Goal: Entertainment & Leisure: Consume media (video, audio)

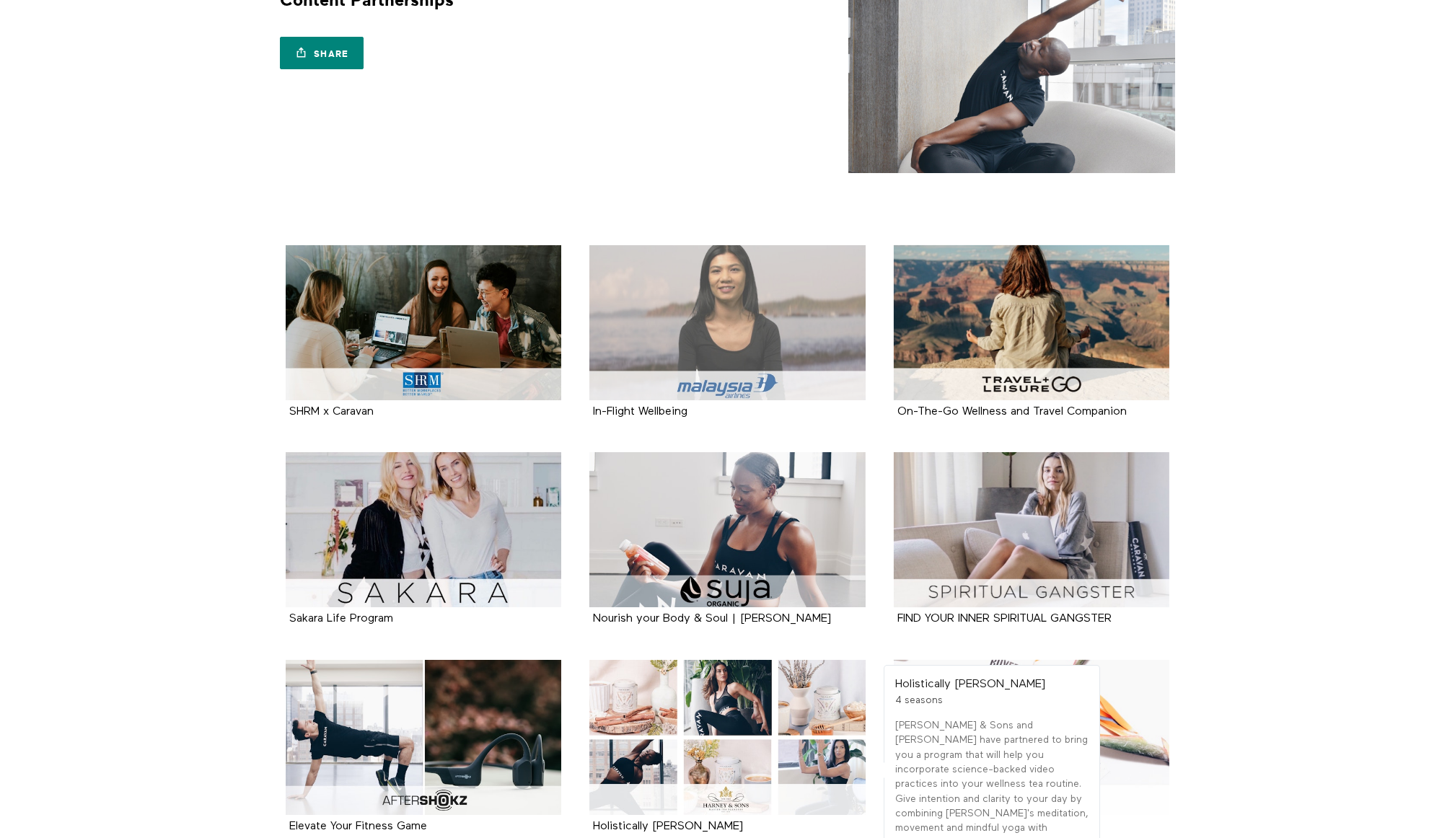
scroll to position [35, 0]
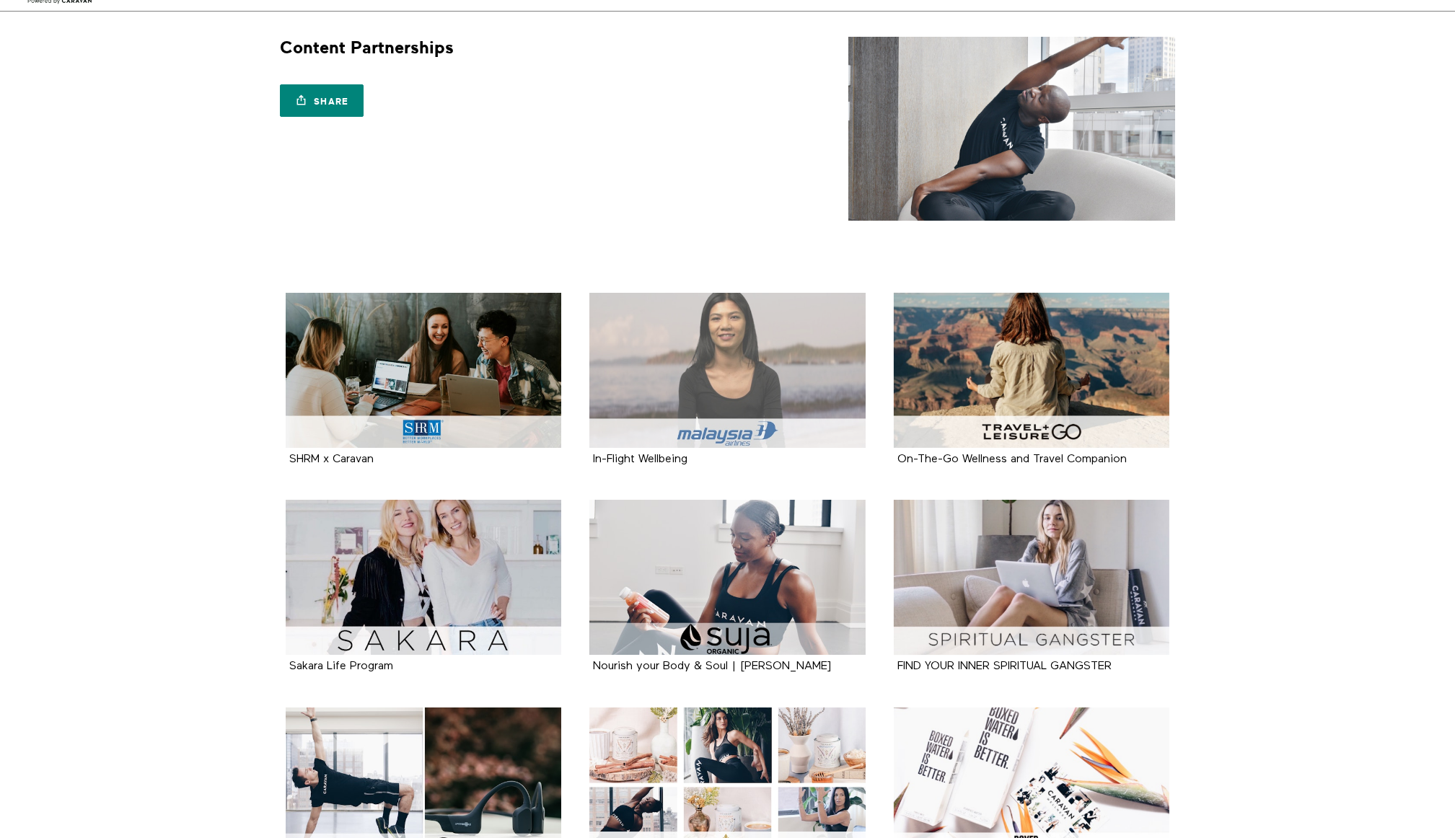
click at [744, 380] on div at bounding box center [728, 370] width 276 height 155
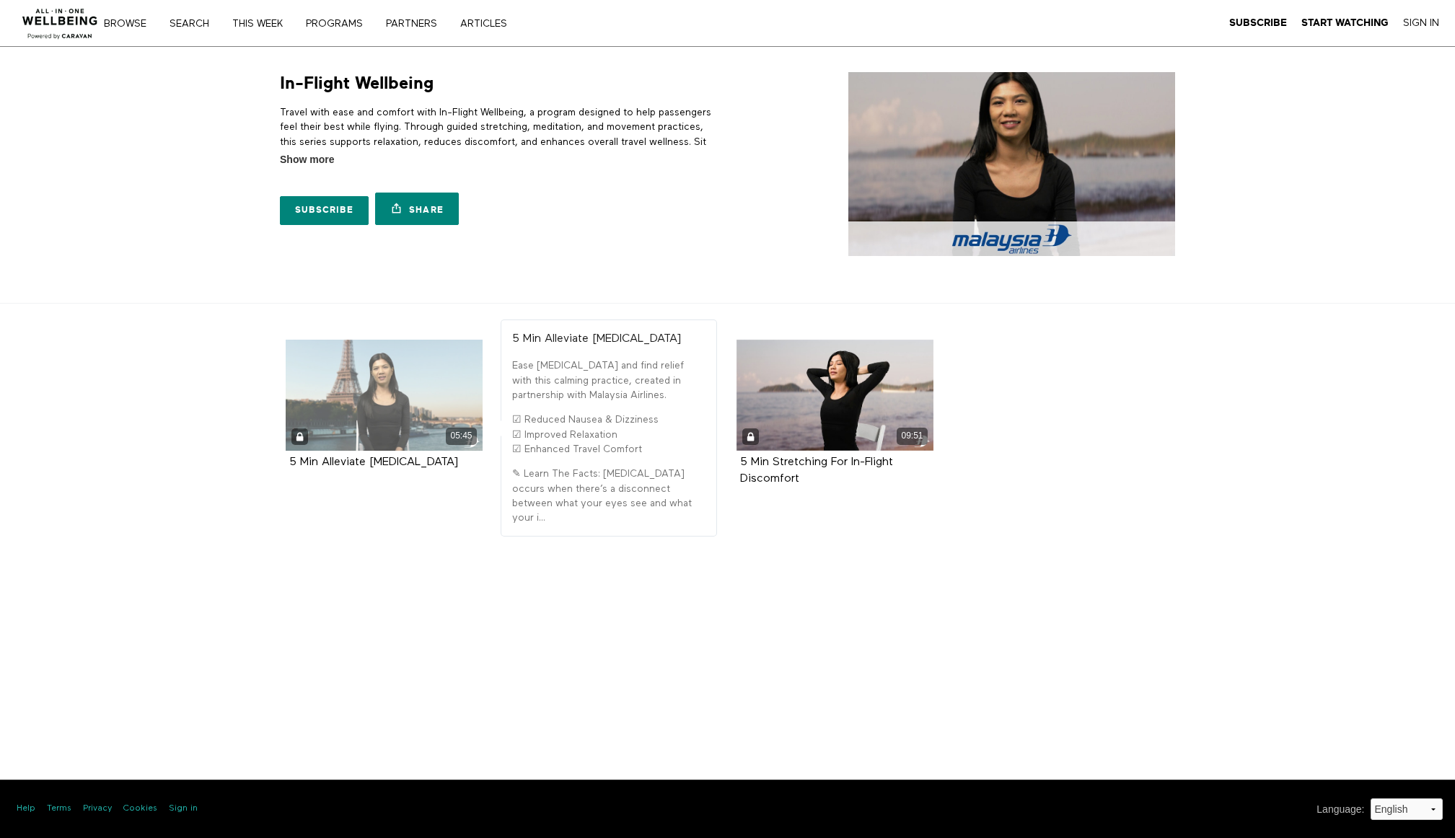
click at [392, 399] on div "05:45" at bounding box center [385, 395] width 198 height 111
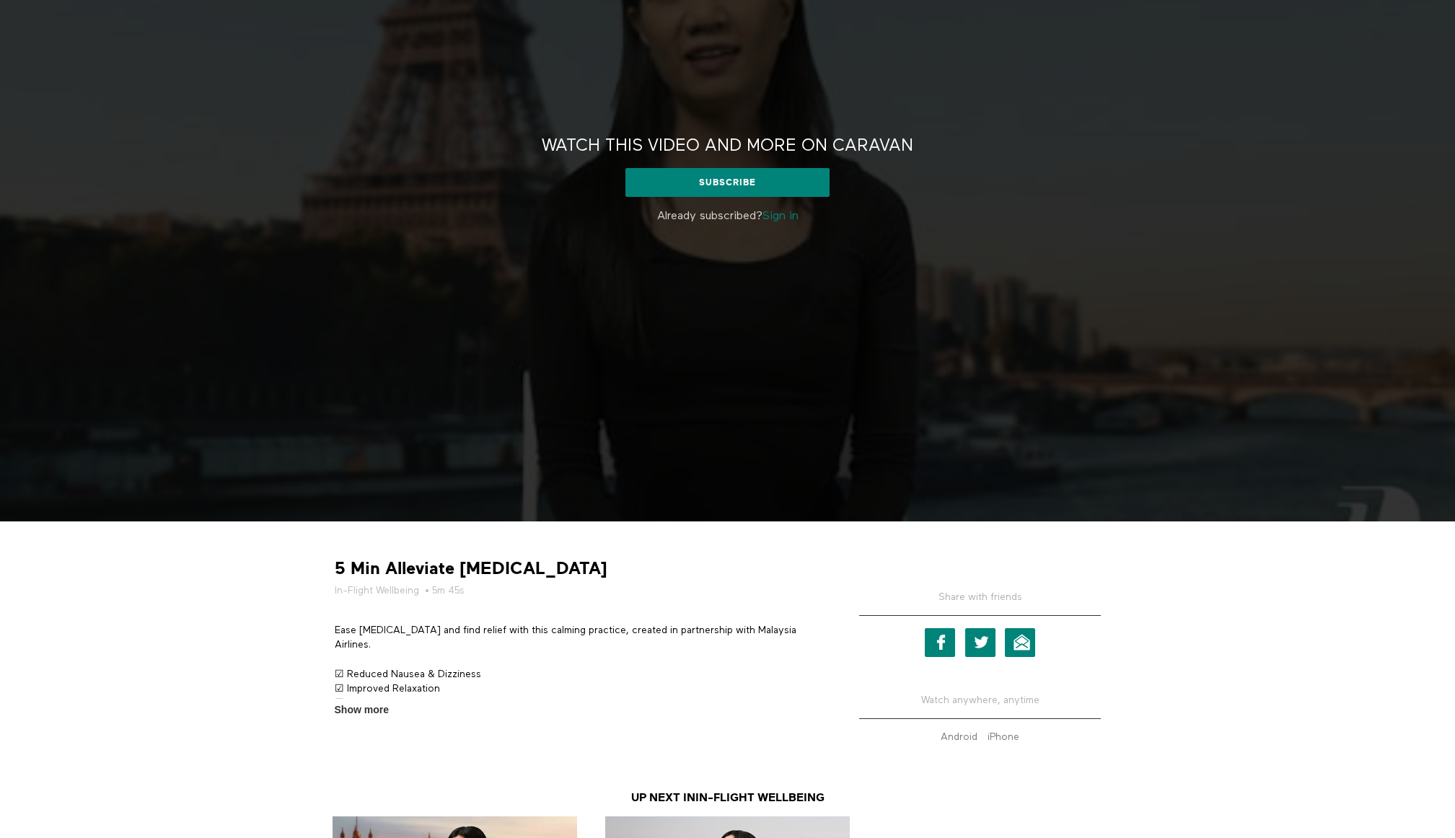
scroll to position [470, 0]
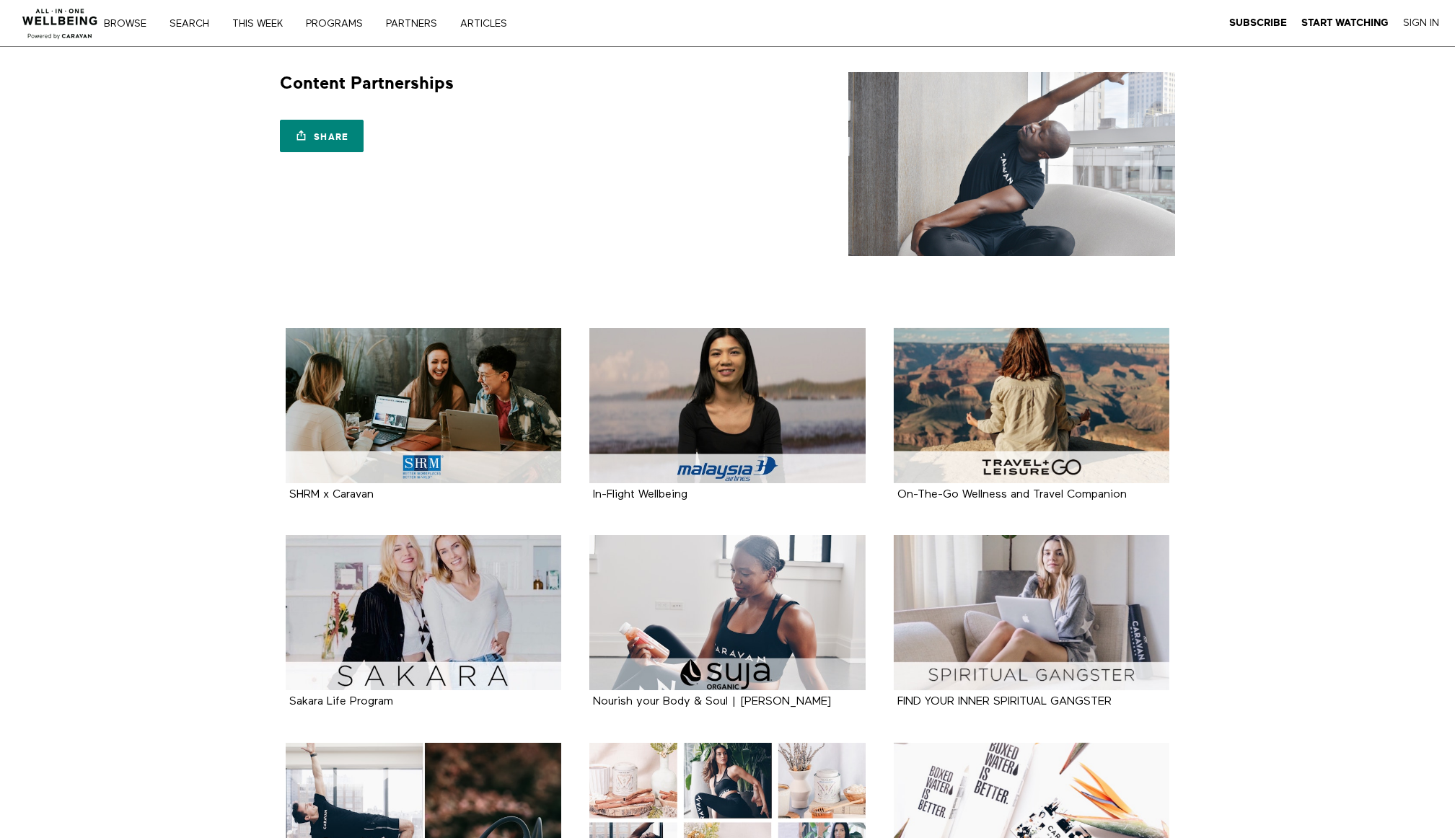
click at [337, 17] on div "Browse Search THIS WEEK PROGRAMS PARTNERS ARTICLES Subscribe Start Watching Sig…" at bounding box center [325, 23] width 423 height 12
click at [338, 26] on link "PROGRAMS" at bounding box center [339, 24] width 77 height 10
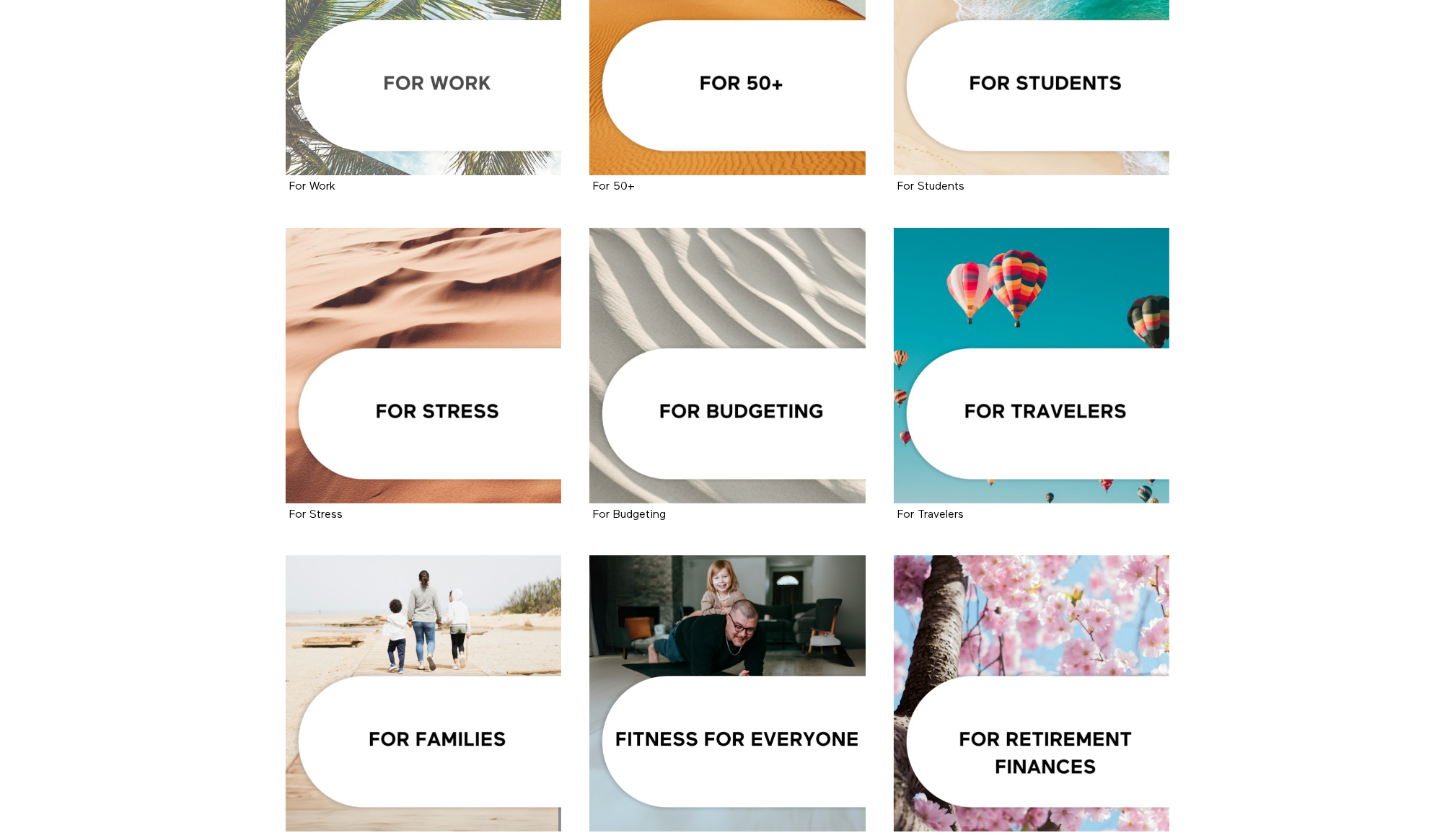
scroll to position [704, 0]
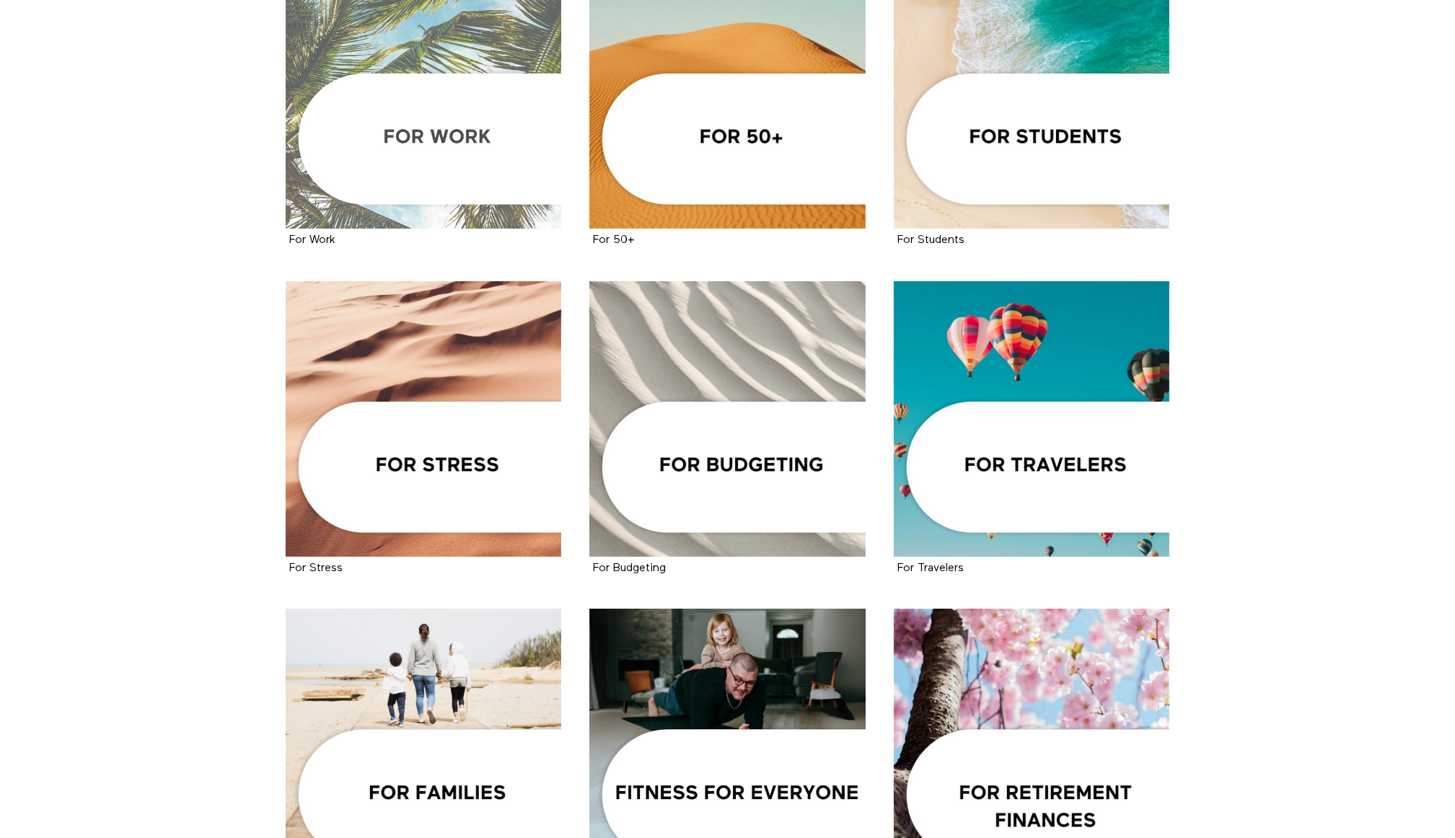
click at [435, 190] on div at bounding box center [424, 91] width 276 height 276
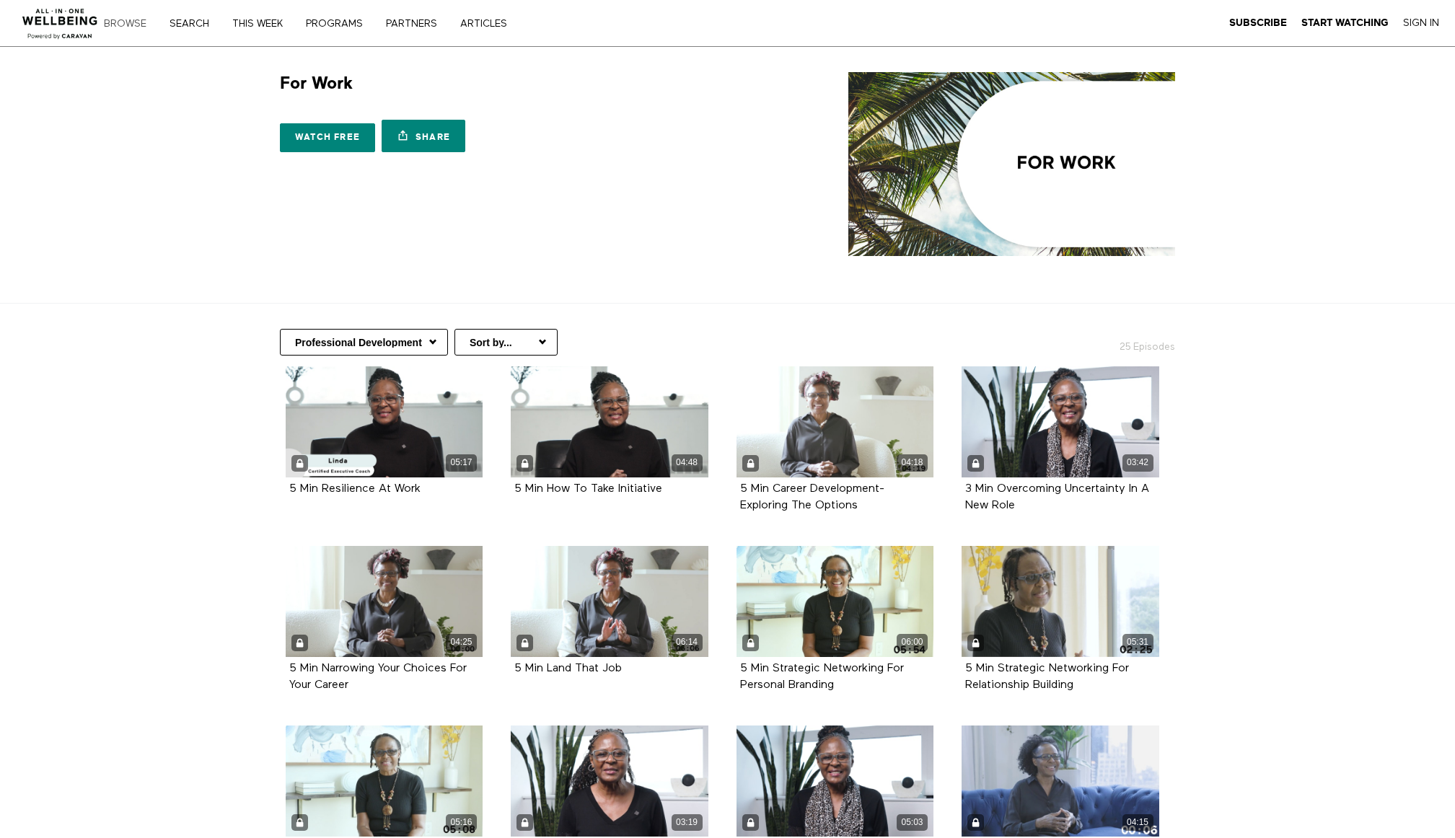
click at [134, 27] on link "Browse" at bounding box center [130, 24] width 63 height 10
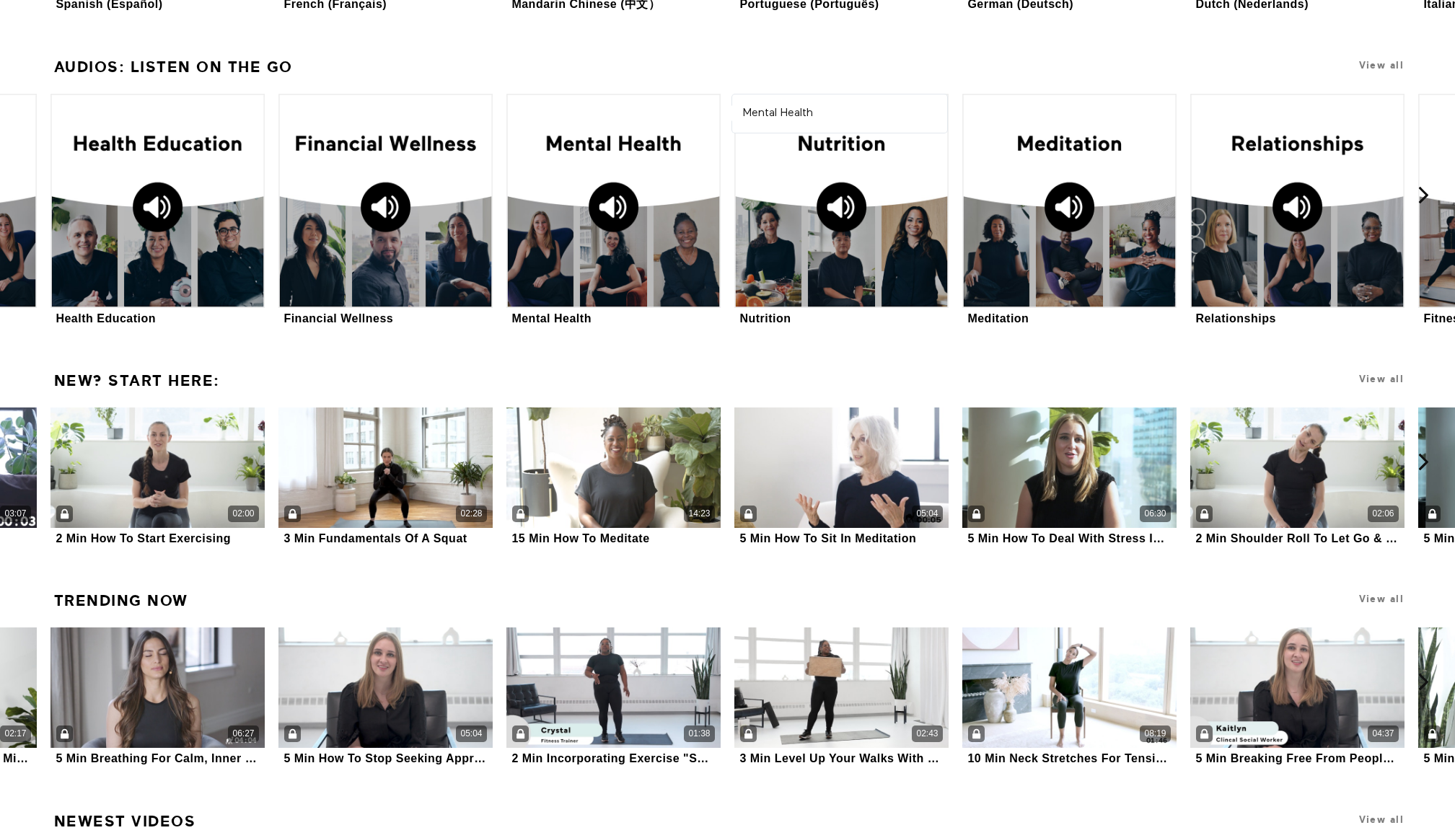
scroll to position [1927, 0]
